Goal: Information Seeking & Learning: Learn about a topic

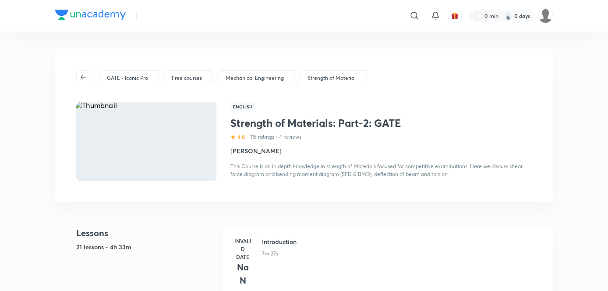
click at [186, 151] on img at bounding box center [146, 141] width 143 height 81
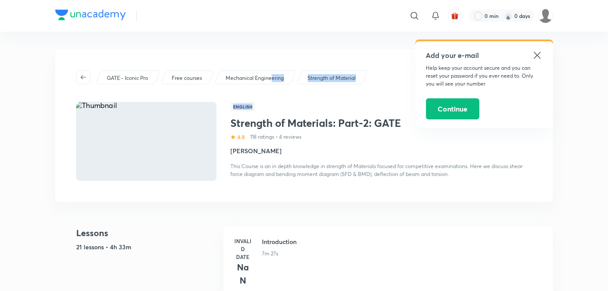
click at [535, 56] on icon at bounding box center [537, 55] width 11 height 11
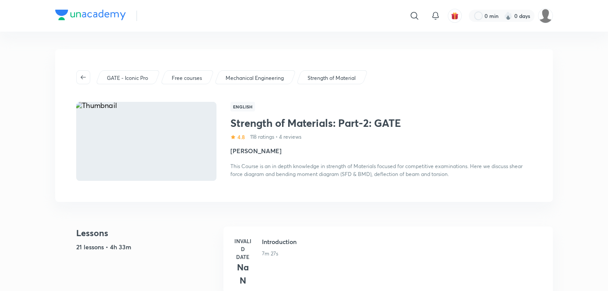
click at [121, 141] on img at bounding box center [146, 141] width 143 height 81
click at [176, 111] on img at bounding box center [146, 141] width 143 height 81
click at [246, 125] on h1 "Strength of Materials: Part-2: GATE" at bounding box center [329, 123] width 196 height 13
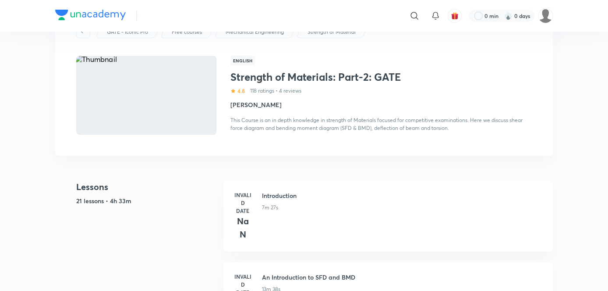
scroll to position [63, 0]
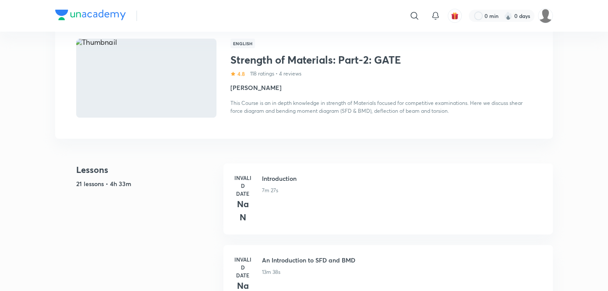
click at [281, 183] on div "7m 27s" at bounding box center [402, 188] width 281 height 11
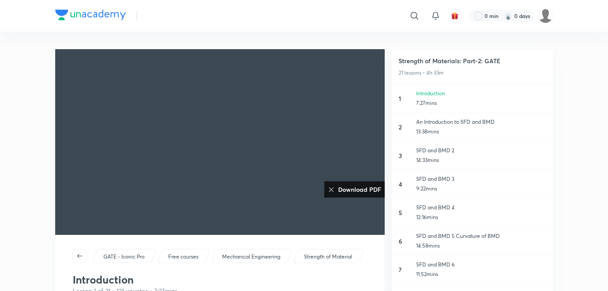
click at [541, 14] on img at bounding box center [545, 15] width 15 height 15
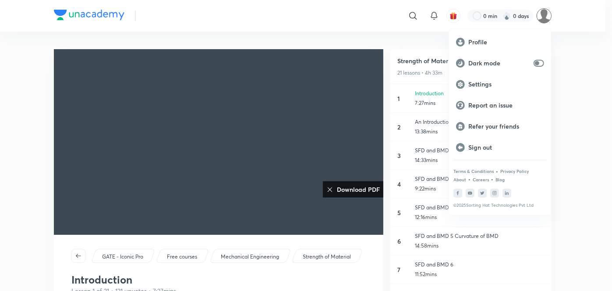
click at [483, 143] on p "Sign out" at bounding box center [507, 147] width 76 height 8
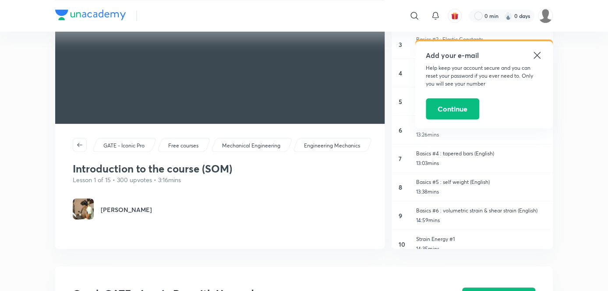
scroll to position [111, 0]
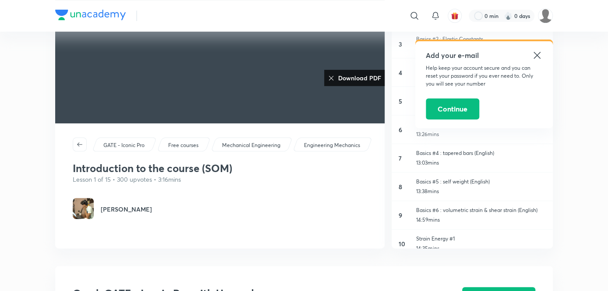
click at [535, 55] on icon at bounding box center [537, 55] width 11 height 11
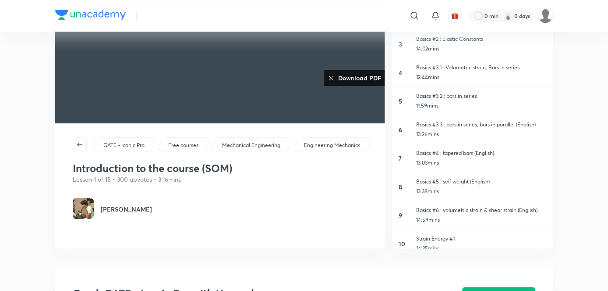
click at [365, 80] on h6 "Download PDF" at bounding box center [358, 77] width 46 height 9
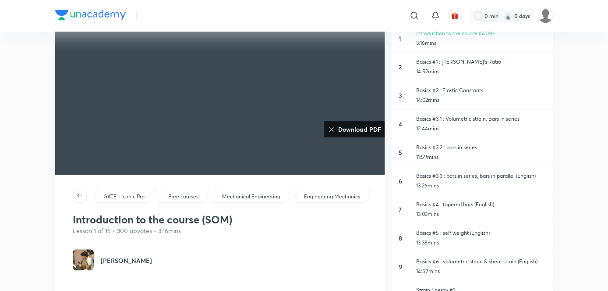
scroll to position [57, 0]
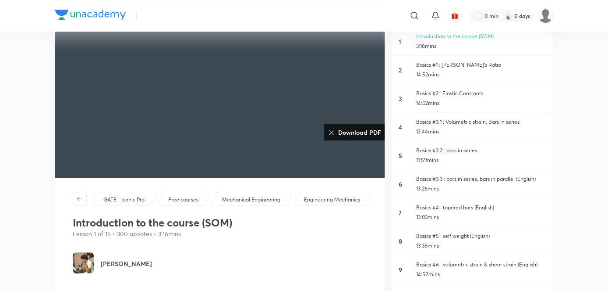
click at [480, 69] on div "Basics #1 : [PERSON_NAME]'s Ratio 14:52mins" at bounding box center [481, 70] width 130 height 18
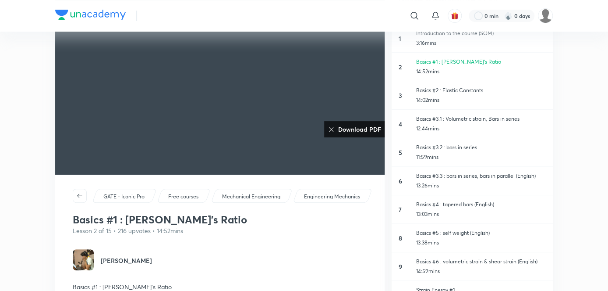
scroll to position [71, 0]
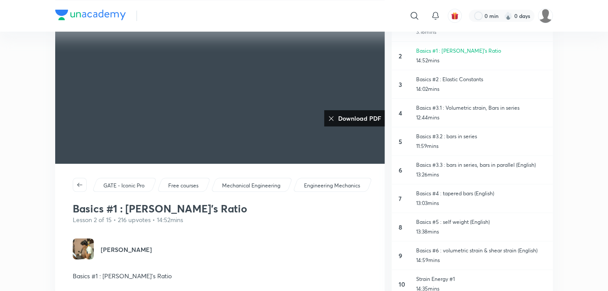
click at [366, 114] on h6 "Download PDF" at bounding box center [358, 118] width 46 height 9
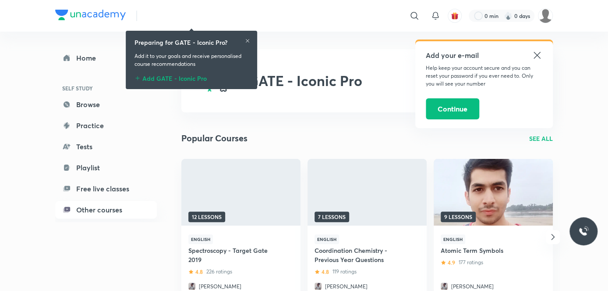
click at [541, 56] on icon at bounding box center [537, 55] width 11 height 11
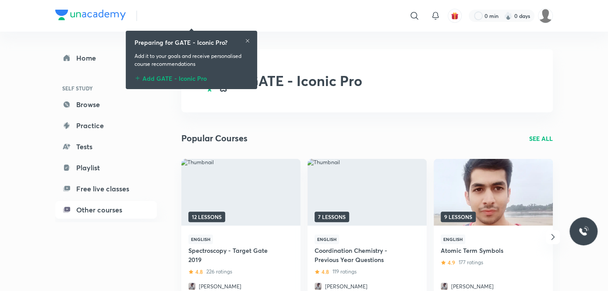
click at [249, 41] on icon at bounding box center [247, 40] width 5 height 5
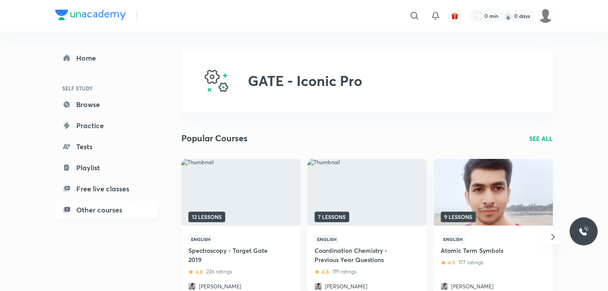
click at [287, 13] on div "​" at bounding box center [342, 15] width 161 height 21
click at [292, 17] on div "​" at bounding box center [342, 15] width 161 height 21
click at [255, 7] on div "Choose Your Goal ​ 0 min 0 days" at bounding box center [304, 16] width 498 height 32
click at [414, 18] on icon at bounding box center [414, 16] width 11 height 11
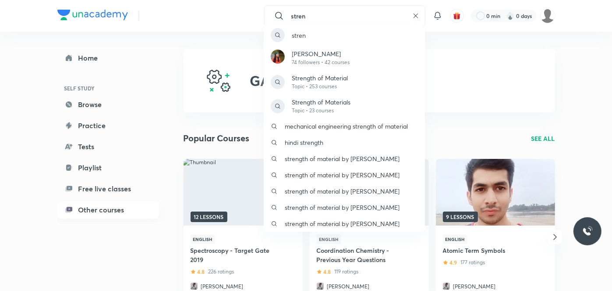
type input "stren"
click at [334, 79] on p "Strength of Material" at bounding box center [320, 77] width 56 height 9
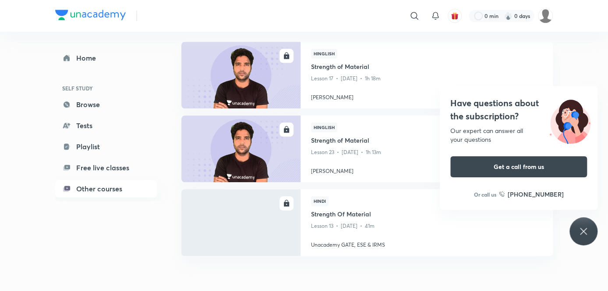
scroll to position [423, 0]
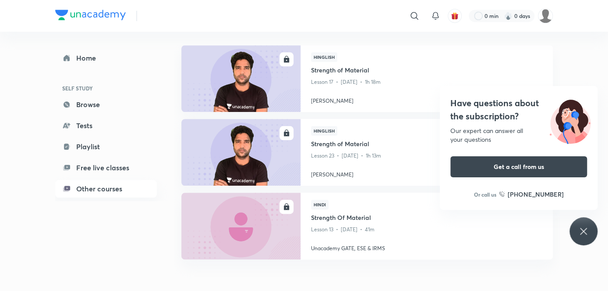
click at [383, 139] on h4 "Strength of Material" at bounding box center [426, 144] width 231 height 11
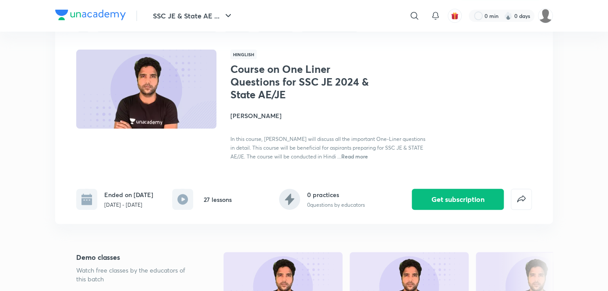
scroll to position [46, 0]
